Goal: Find specific page/section: Find specific page/section

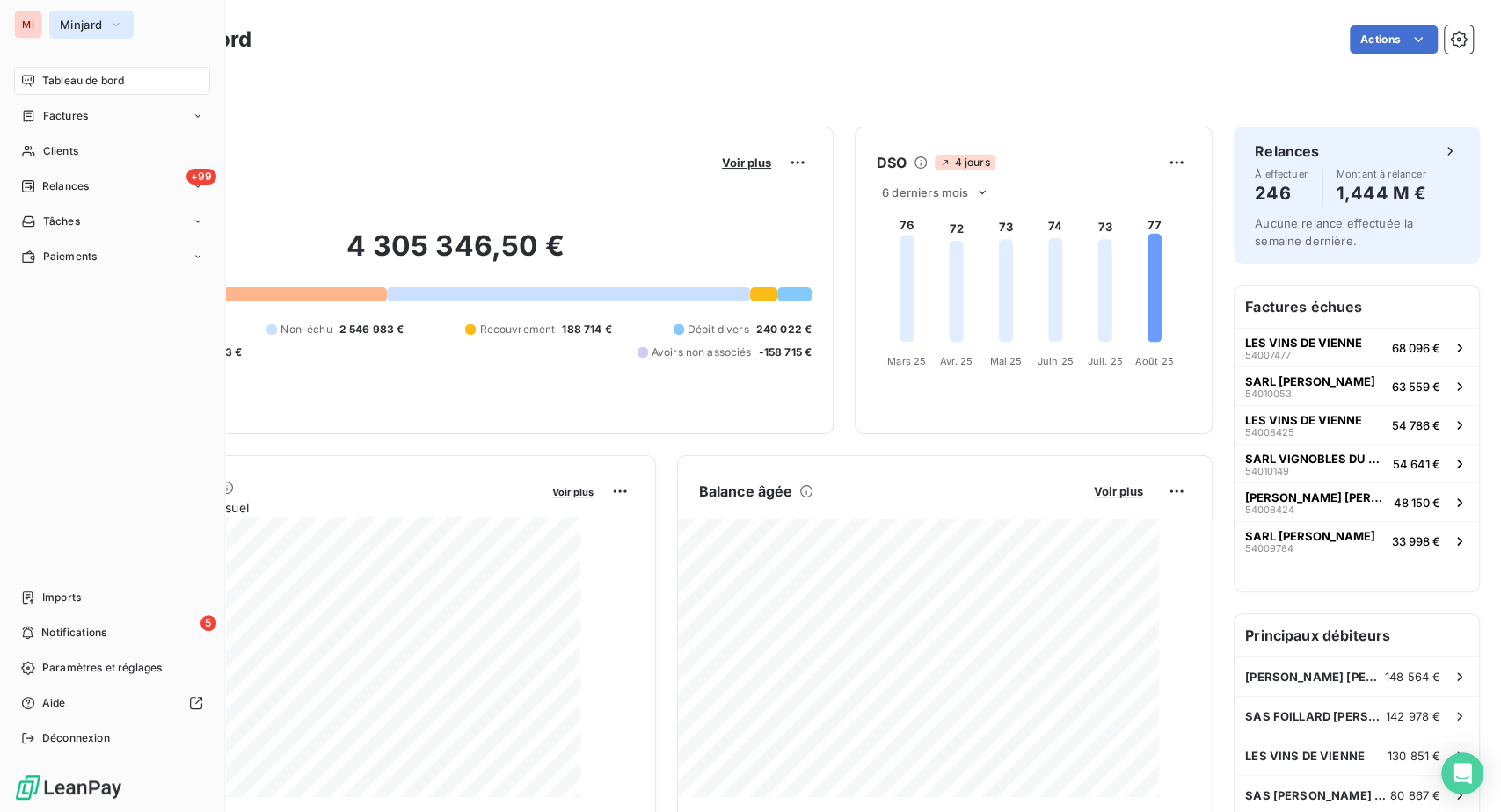
click at [102, 32] on span "Minjard" at bounding box center [81, 24] width 42 height 14
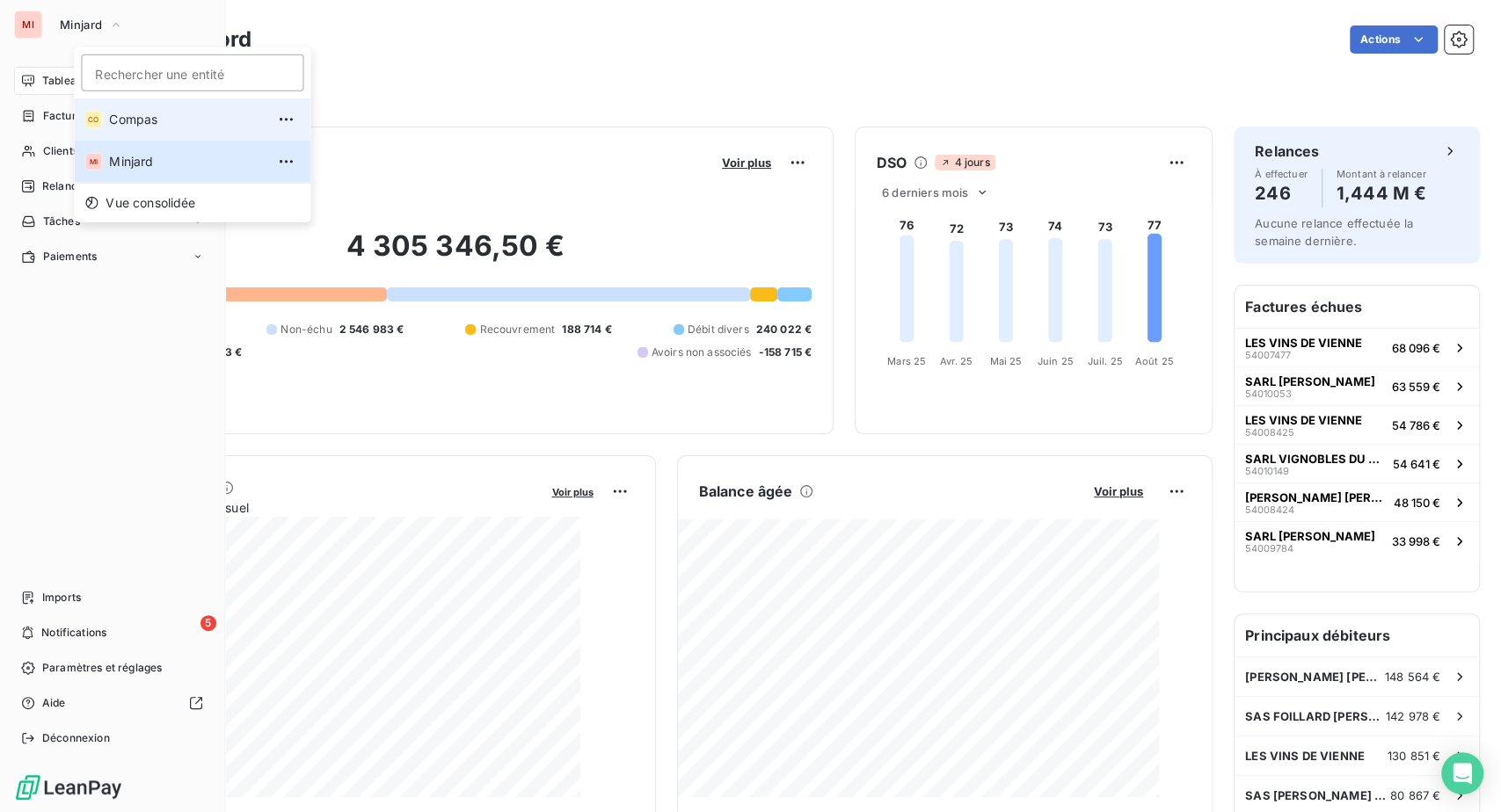
click at [176, 128] on span "Compas" at bounding box center [187, 119] width 156 height 17
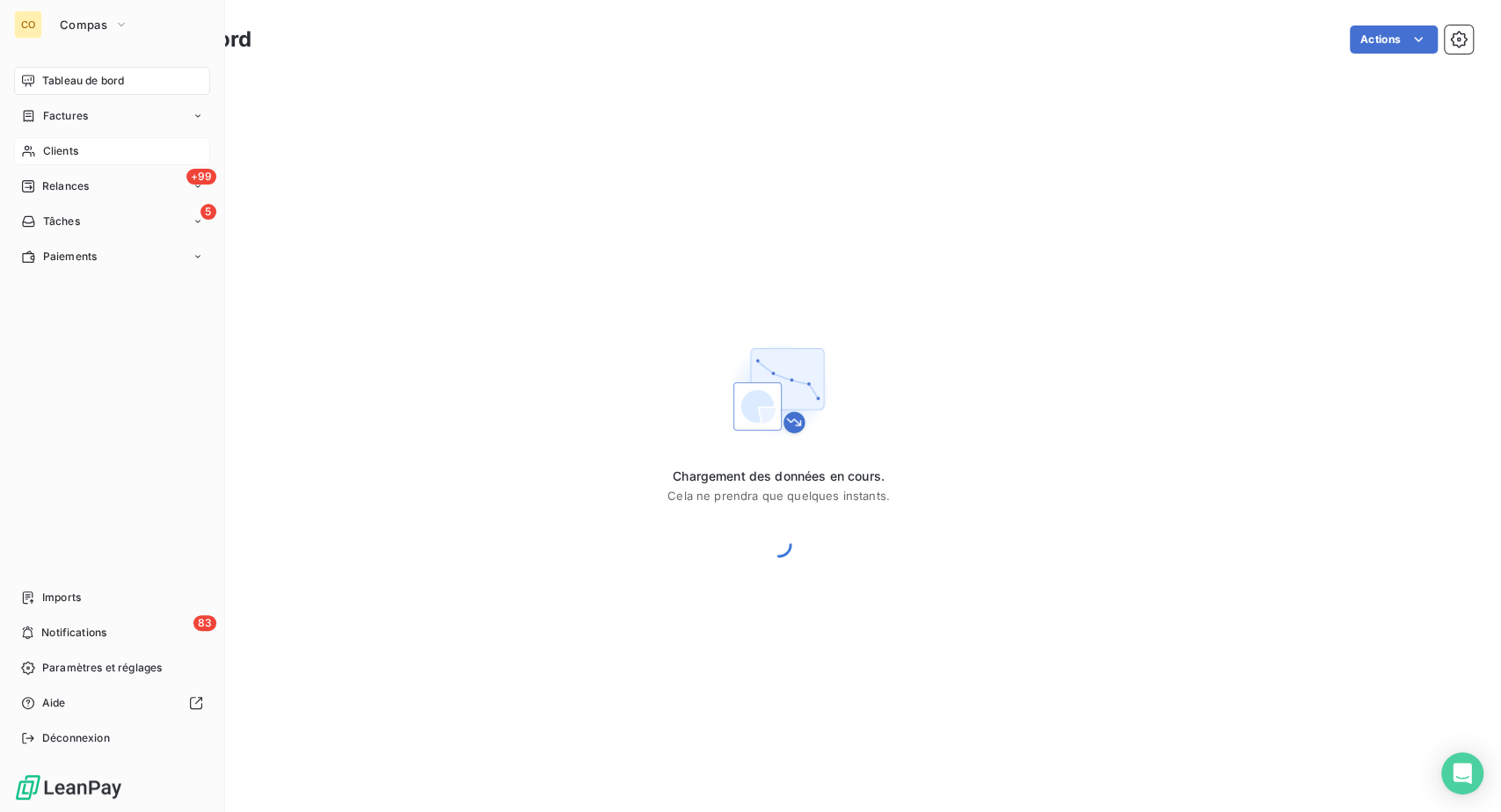
click at [78, 159] on span "Clients" at bounding box center [60, 150] width 36 height 15
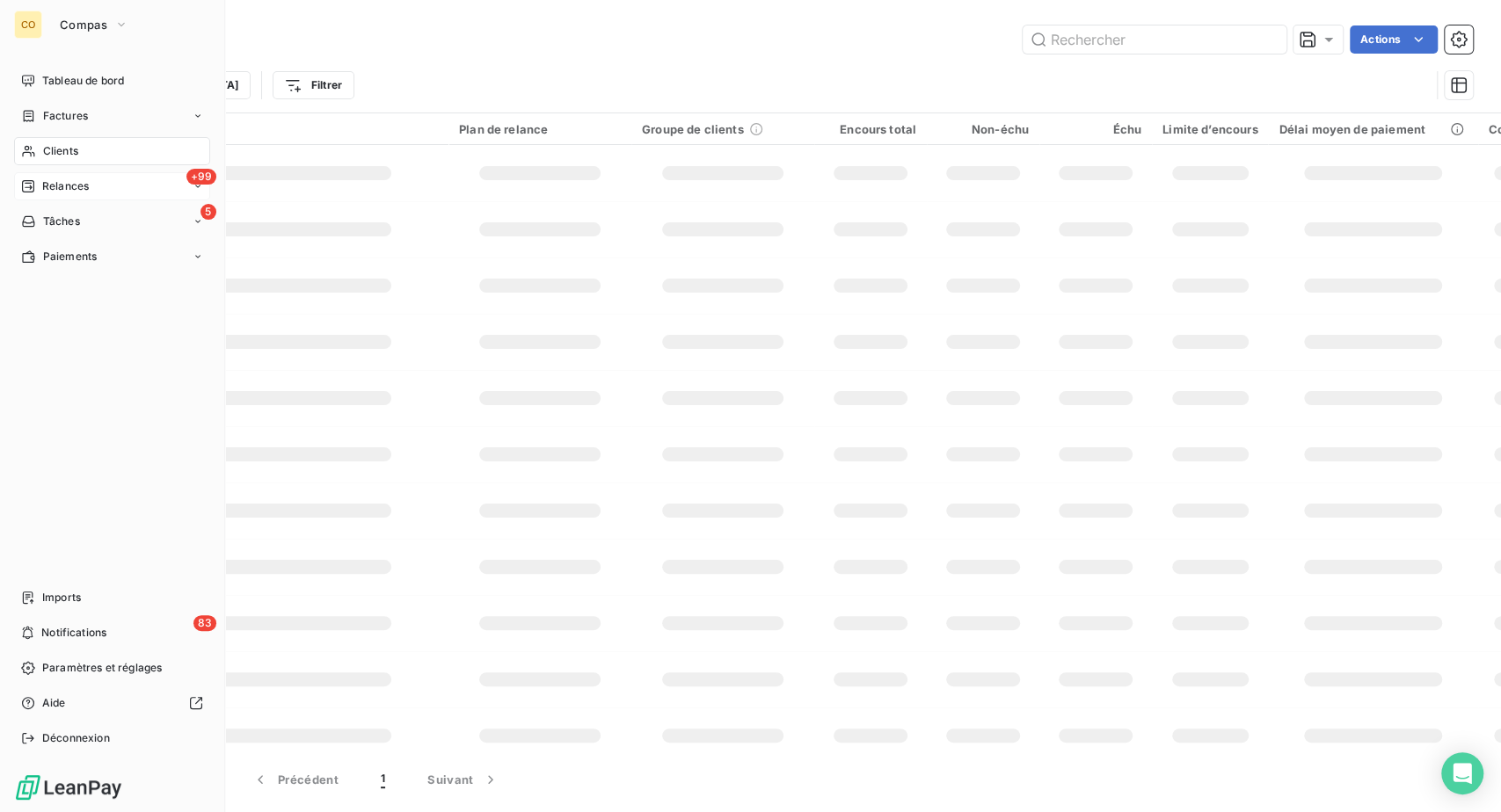
click at [56, 194] on div "Relances" at bounding box center [55, 186] width 67 height 15
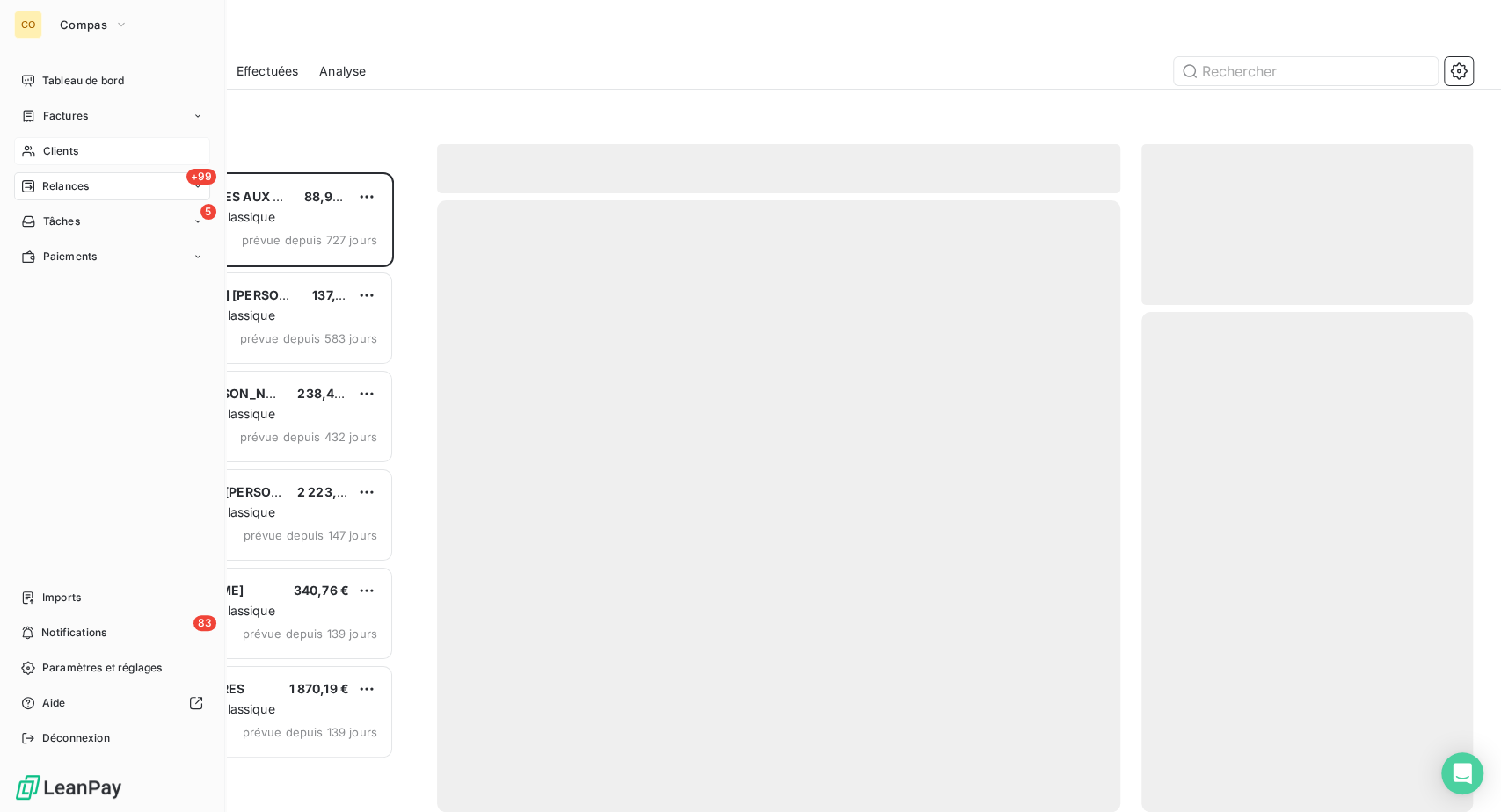
scroll to position [596, 291]
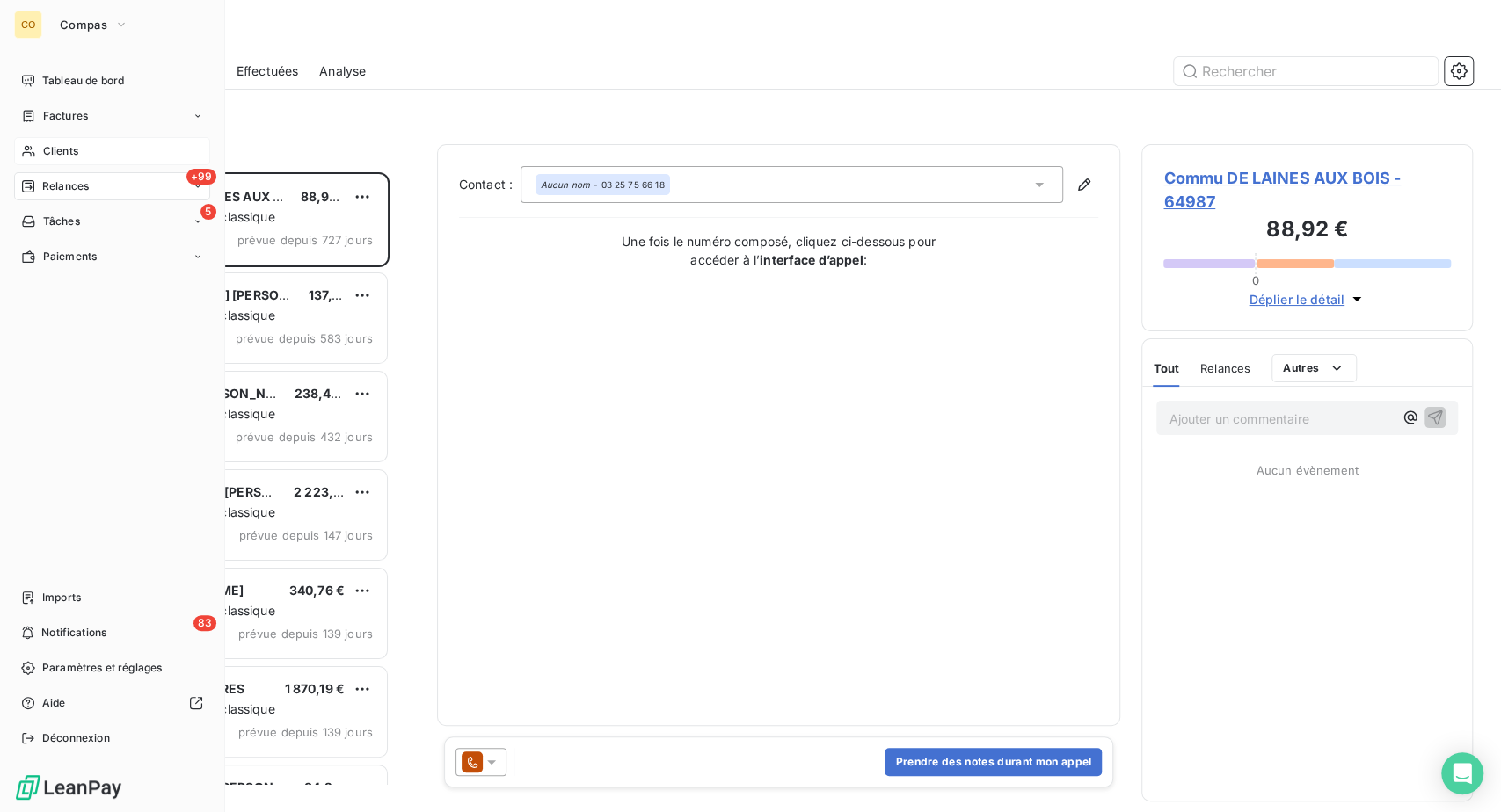
click at [78, 159] on span "Clients" at bounding box center [60, 150] width 36 height 15
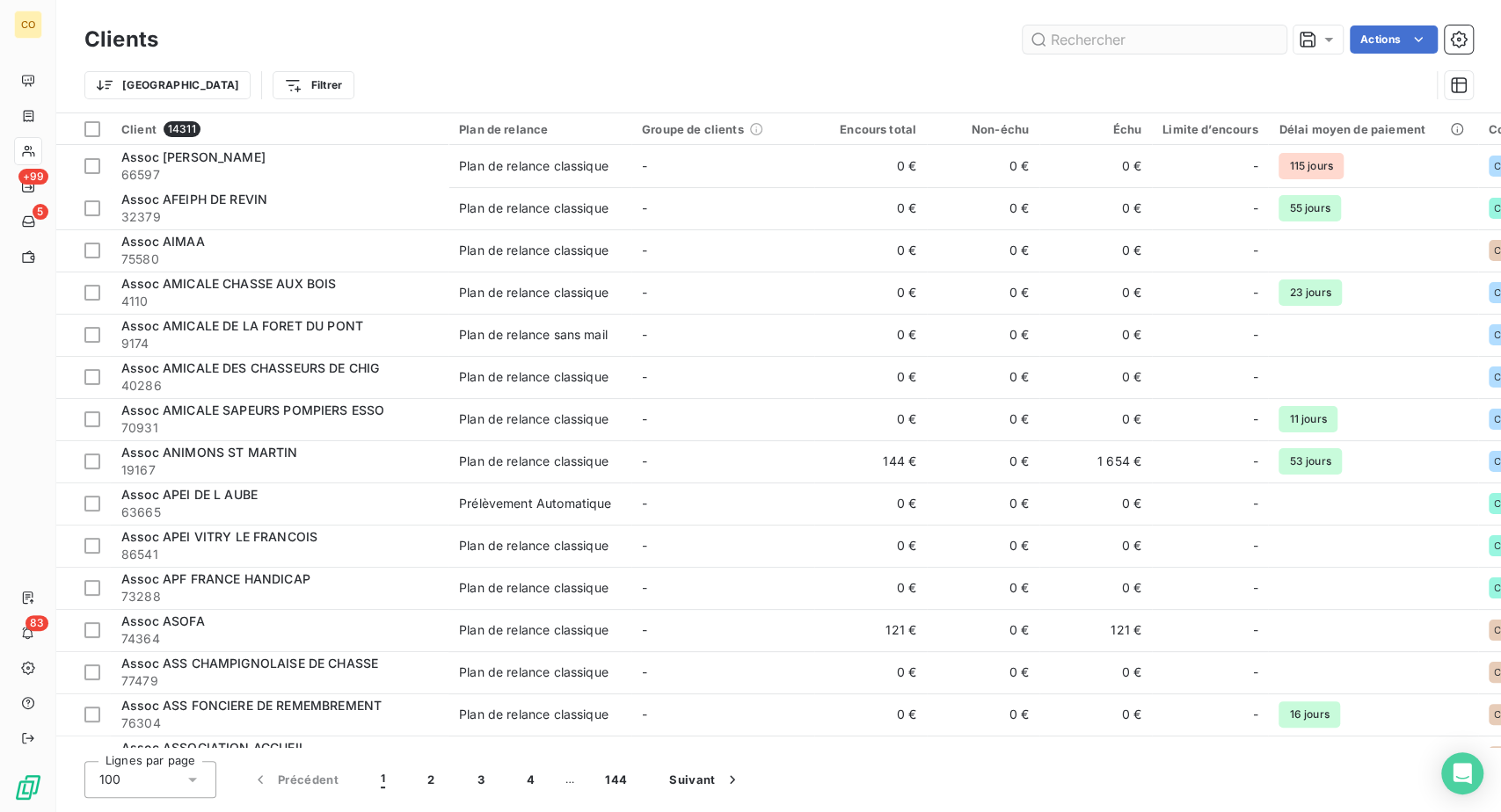
click at [1049, 54] on input "text" at bounding box center [1155, 39] width 264 height 28
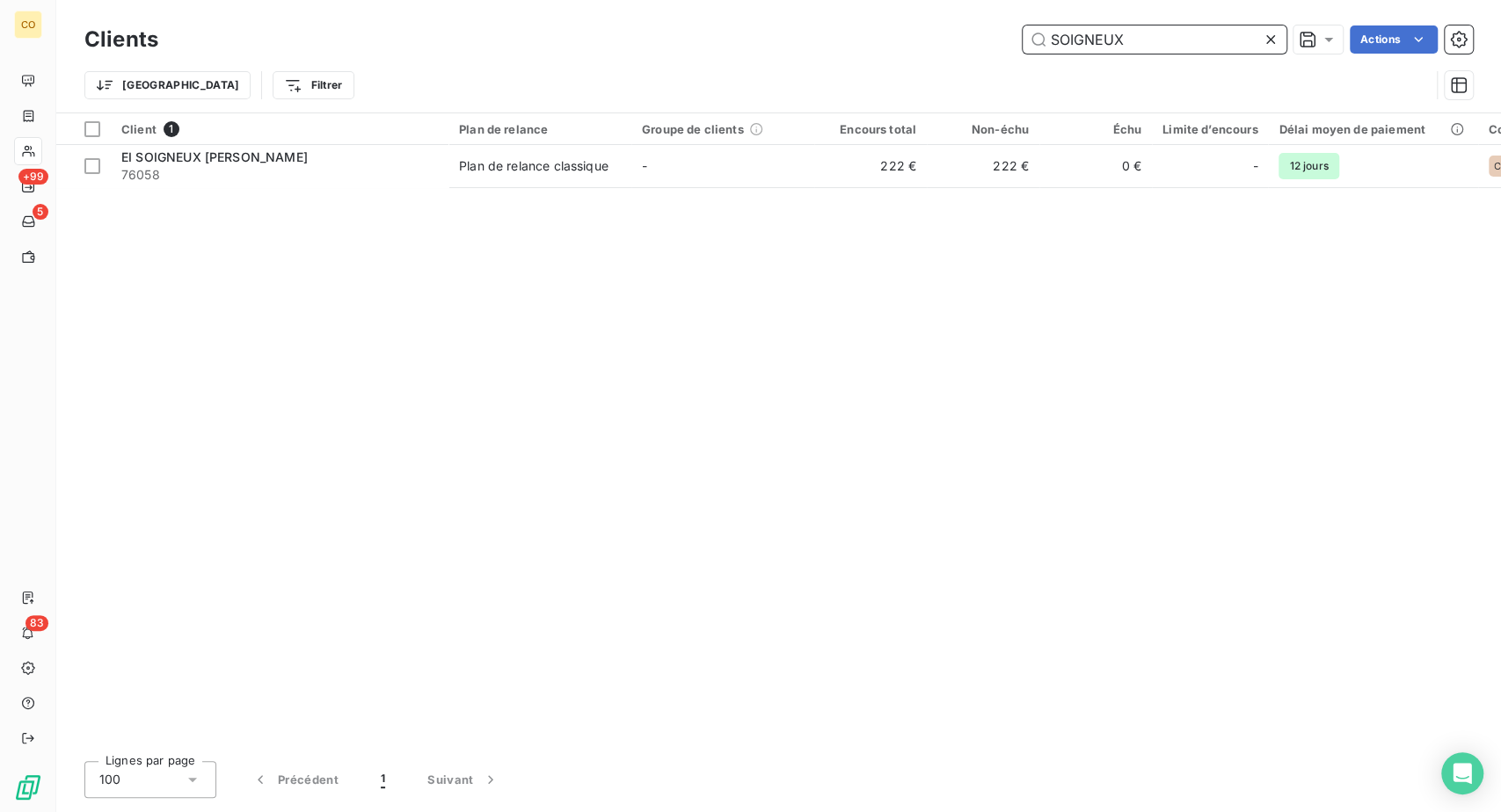
drag, startPoint x: 1154, startPoint y: 38, endPoint x: 891, endPoint y: 55, distance: 263.5
click at [891, 54] on div "SOIGNEUX Actions" at bounding box center [826, 39] width 1294 height 28
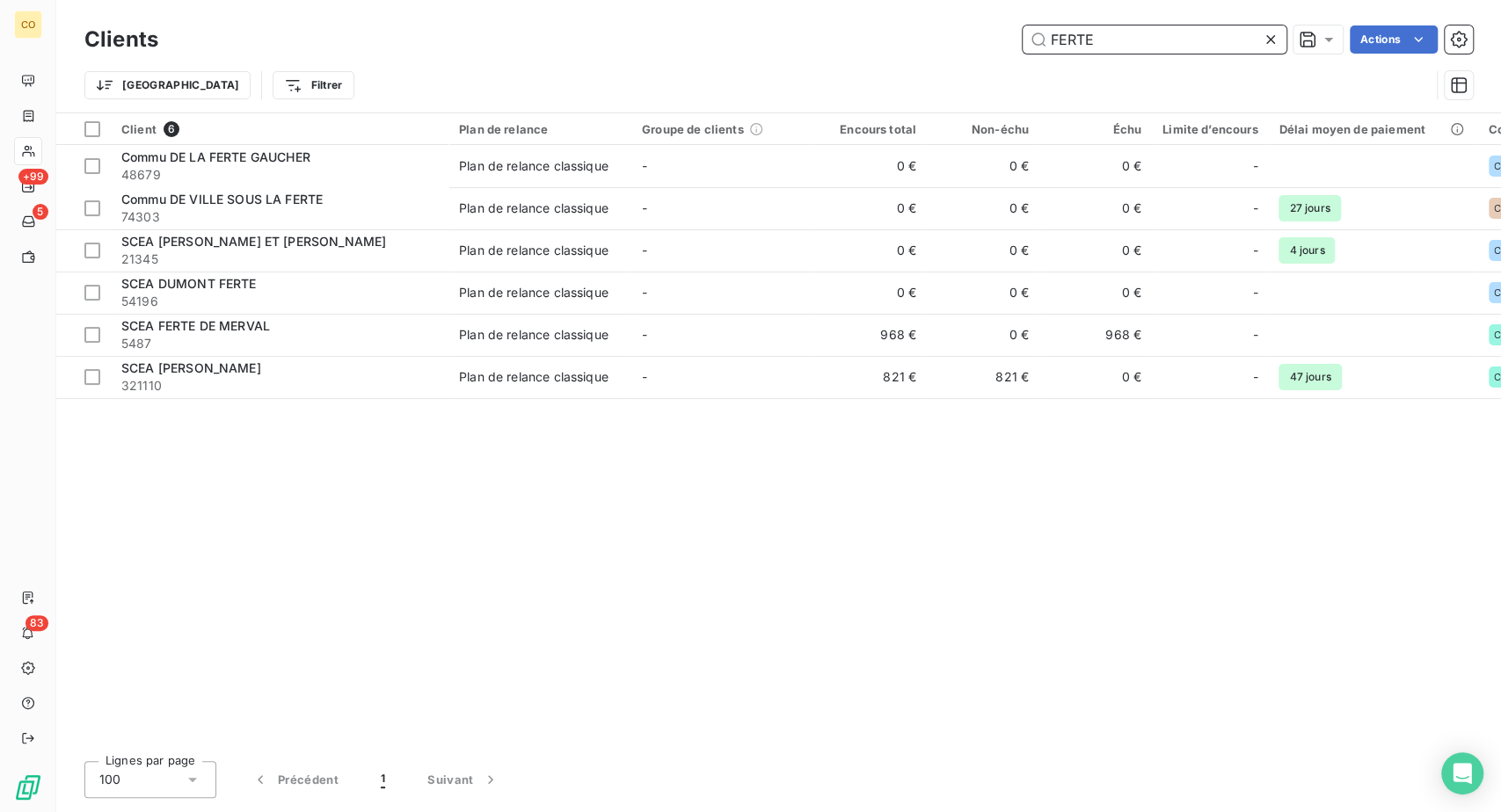
drag, startPoint x: 1051, startPoint y: 56, endPoint x: 819, endPoint y: 38, distance: 232.7
click at [819, 38] on div "FERTE Actions" at bounding box center [826, 39] width 1294 height 28
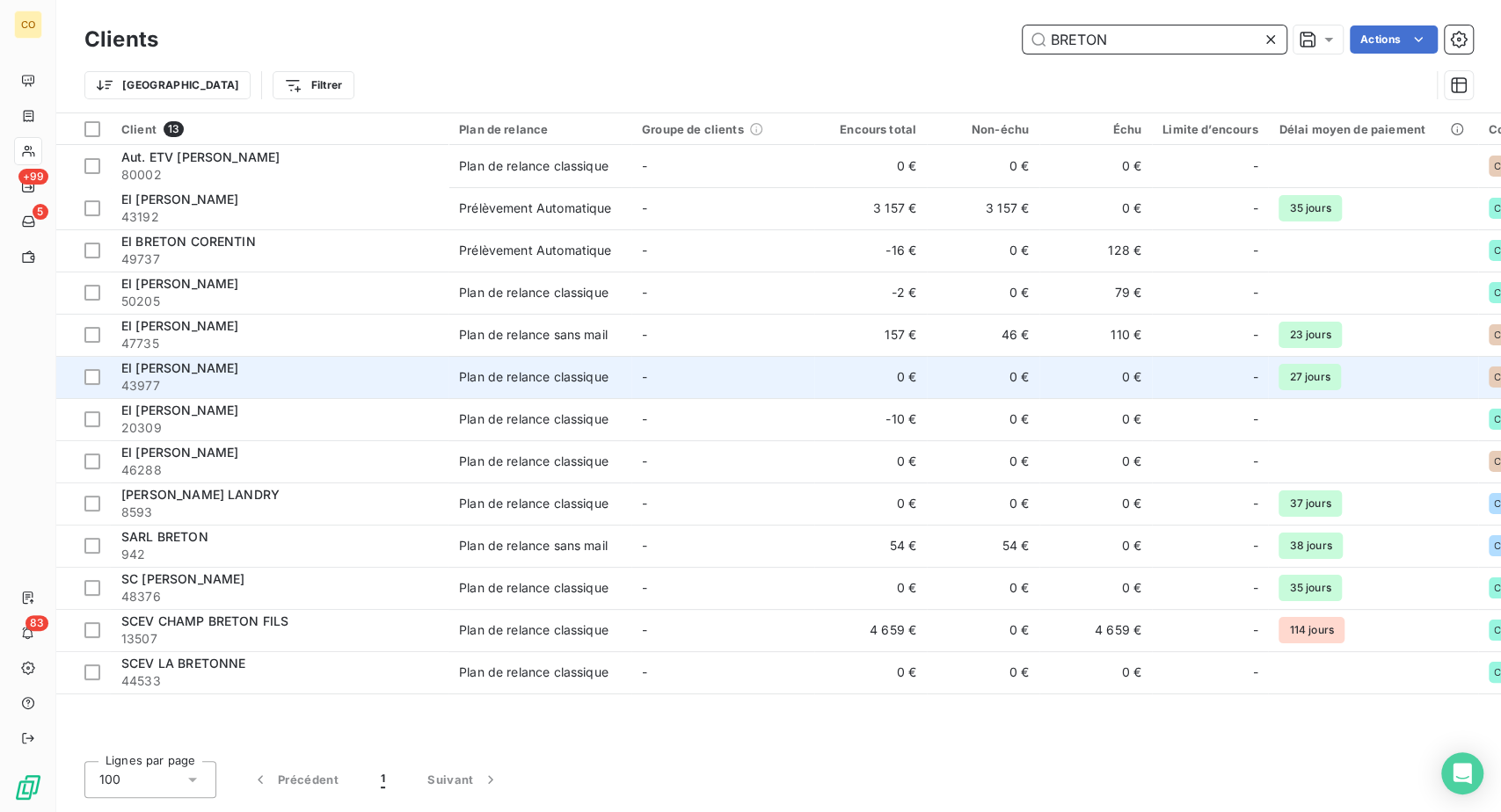
scroll to position [279, 0]
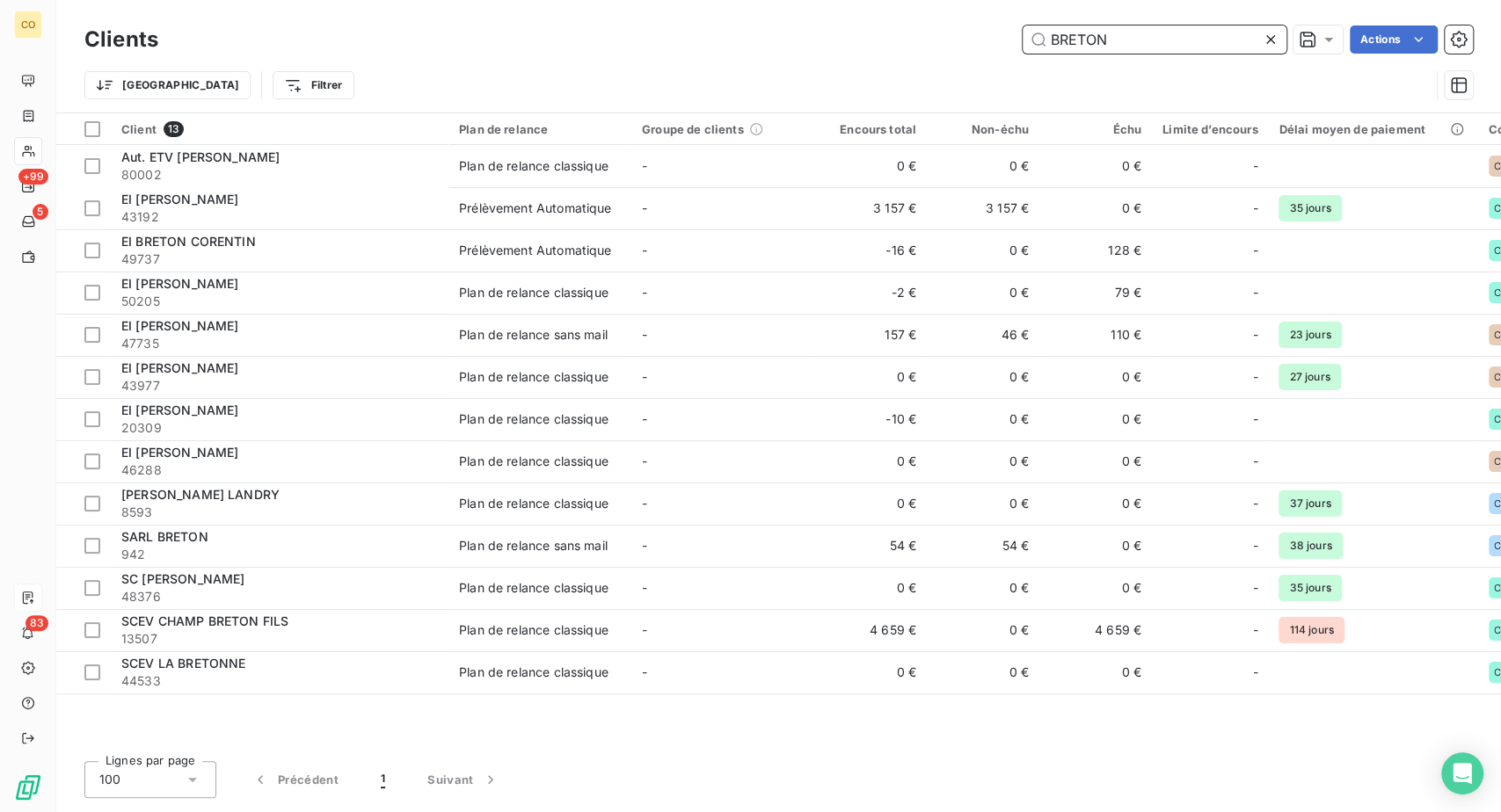
type input "BRETON"
click at [1262, 44] on icon at bounding box center [1271, 39] width 17 height 17
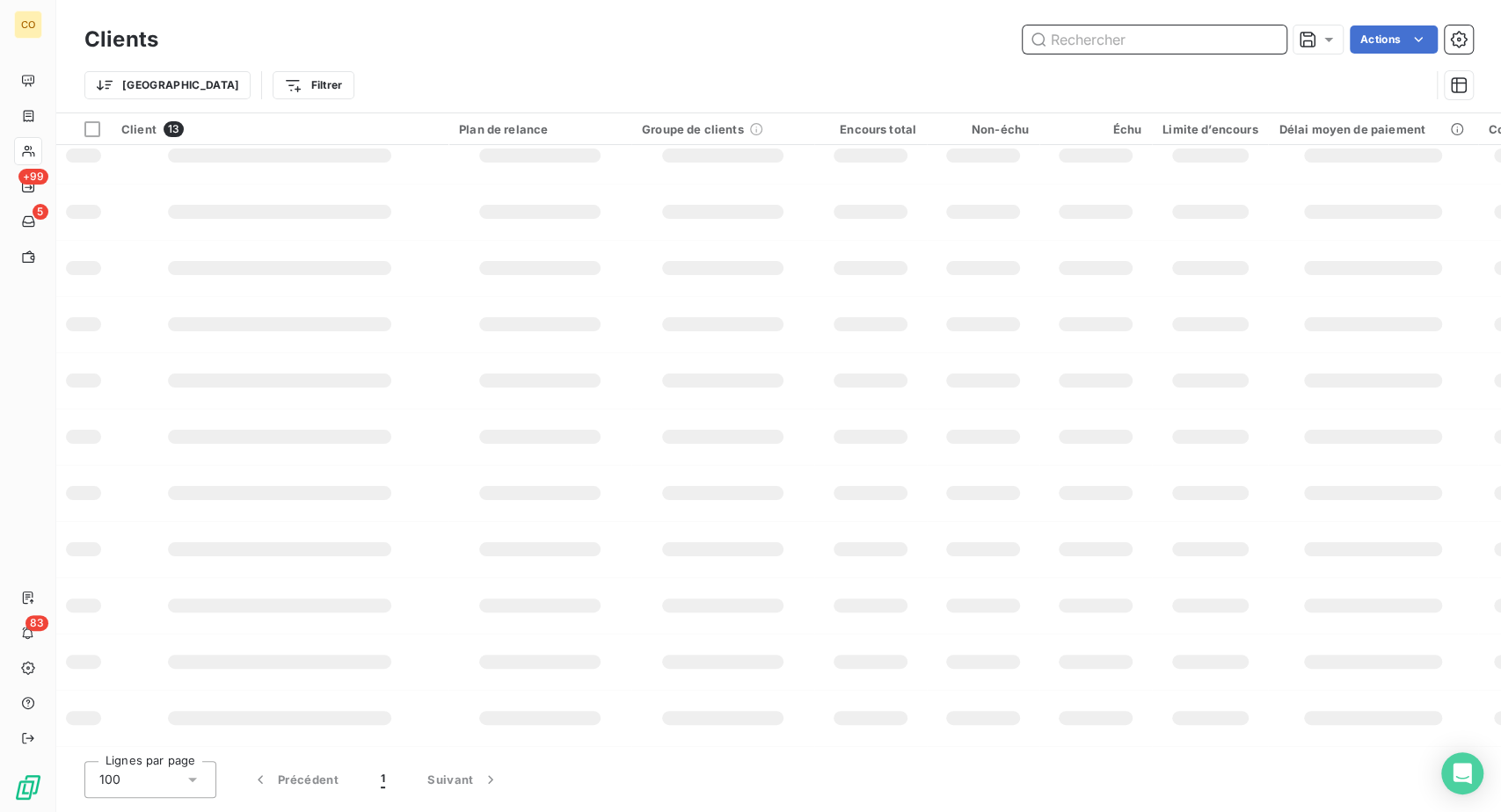
click at [1083, 54] on input "text" at bounding box center [1155, 39] width 264 height 28
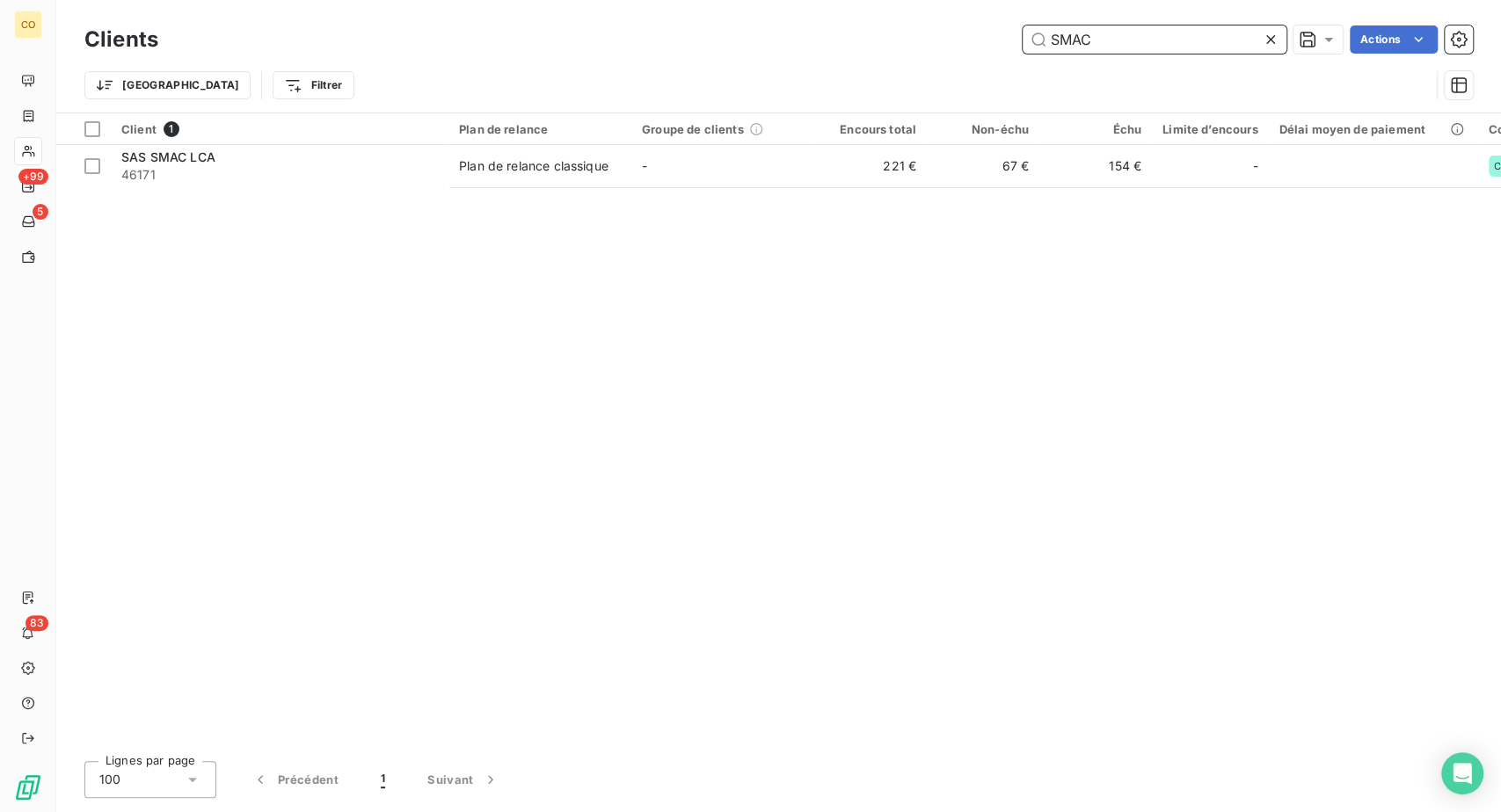
drag, startPoint x: 1086, startPoint y: 46, endPoint x: 893, endPoint y: 19, distance: 194.9
click at [907, 25] on div "Clients SMAC Actions Trier Filtrer" at bounding box center [779, 56] width 1445 height 113
type input "TROIS COT"
